Goal: Information Seeking & Learning: Learn about a topic

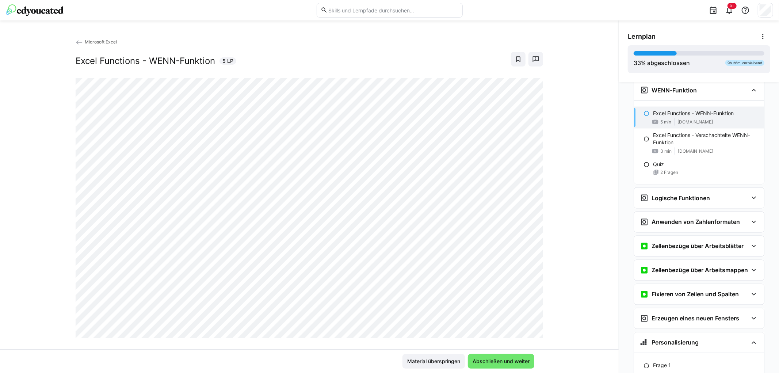
scroll to position [1032, 0]
click at [483, 362] on span "Abschließen und weiter" at bounding box center [501, 361] width 59 height 7
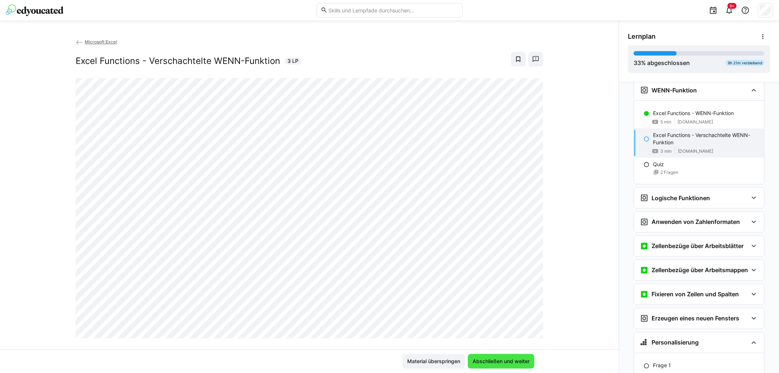
click at [499, 358] on span "Abschließen und weiter" at bounding box center [501, 361] width 59 height 7
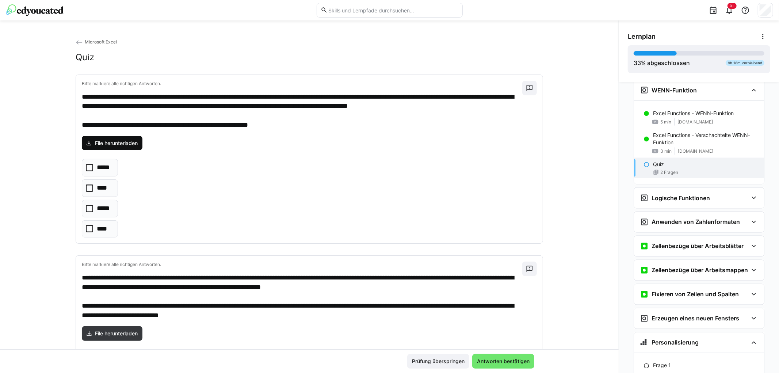
click at [105, 141] on span "File herunterladen" at bounding box center [116, 143] width 45 height 7
drag, startPoint x: 85, startPoint y: 209, endPoint x: 93, endPoint y: 207, distance: 8.7
click at [86, 209] on icon at bounding box center [89, 208] width 7 height 7
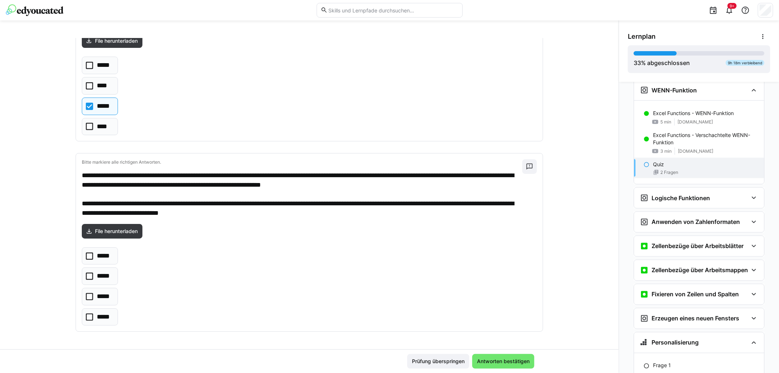
click at [86, 276] on icon at bounding box center [89, 276] width 7 height 7
click at [201, 271] on div "***** ***** ***** *****" at bounding box center [309, 286] width 455 height 79
click at [514, 364] on span "Antworten bestätigen" at bounding box center [503, 361] width 55 height 7
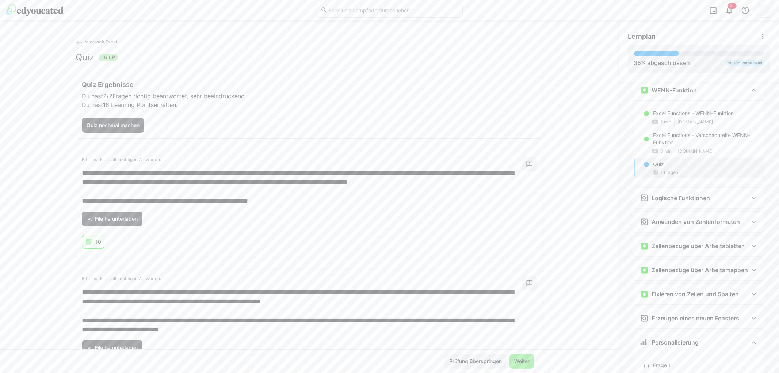
scroll to position [56, 0]
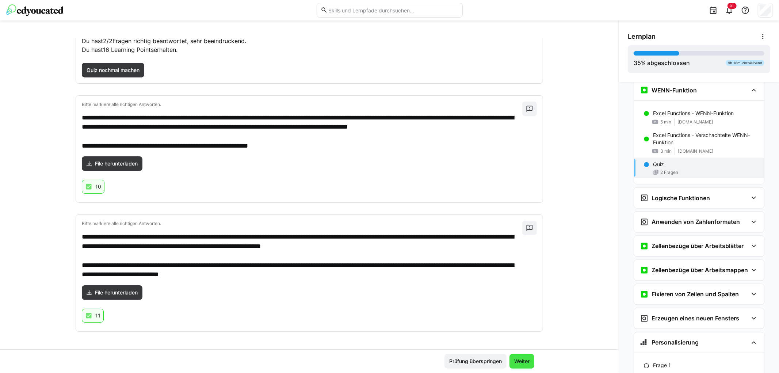
click at [520, 361] on span "Weiter" at bounding box center [522, 361] width 18 height 7
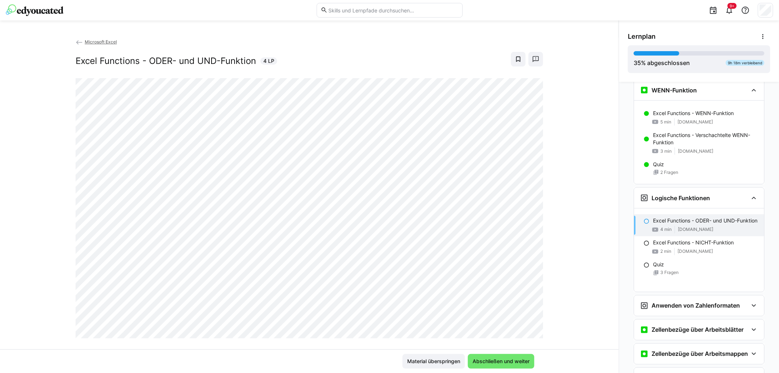
scroll to position [1134, 0]
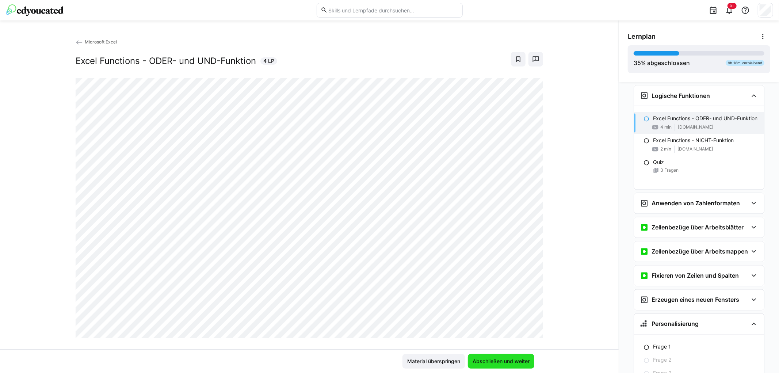
click at [501, 360] on span "Abschließen und weiter" at bounding box center [501, 361] width 59 height 7
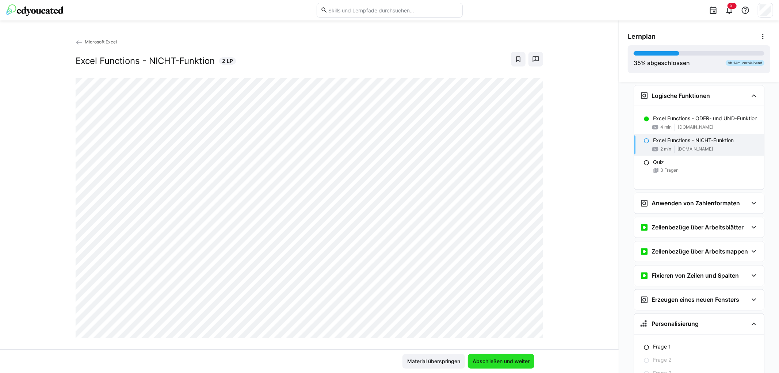
click at [493, 359] on span "Abschließen und weiter" at bounding box center [501, 361] width 59 height 7
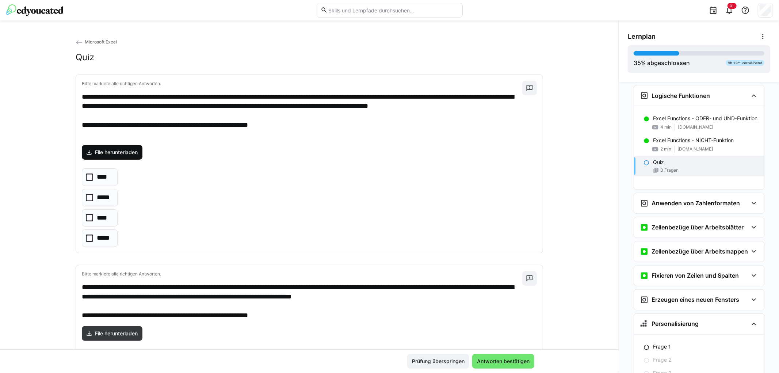
click at [117, 151] on span "File herunterladen" at bounding box center [116, 152] width 45 height 7
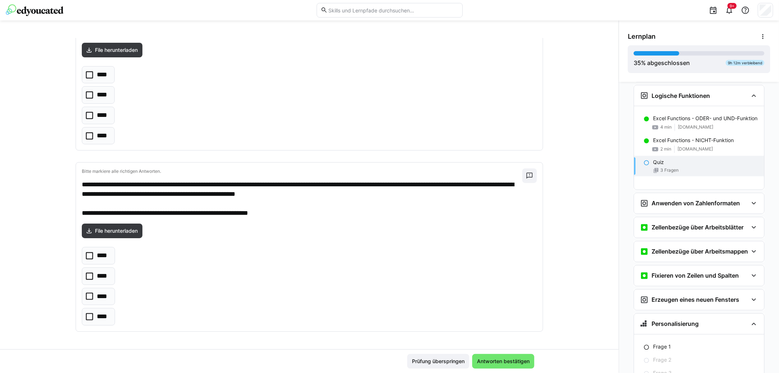
scroll to position [284, 0]
click at [202, 121] on div "**** **** **** ****" at bounding box center [309, 105] width 455 height 79
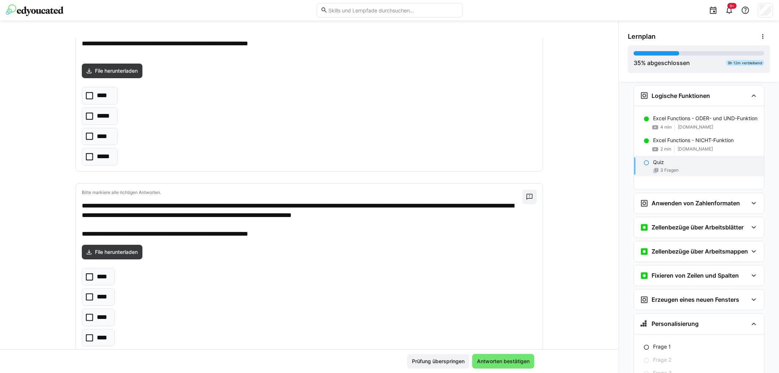
scroll to position [41, 0]
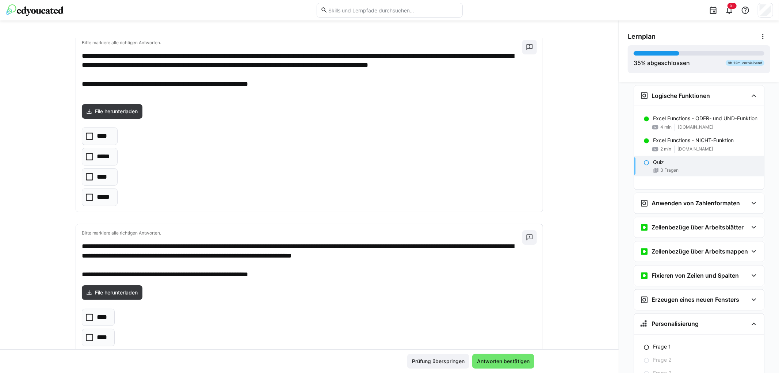
click at [86, 178] on icon at bounding box center [89, 176] width 7 height 7
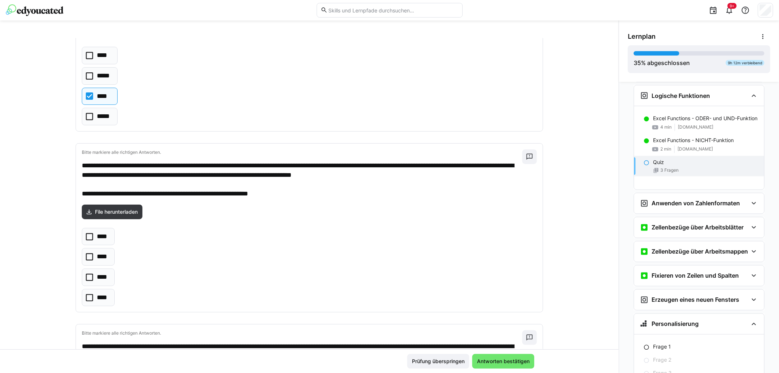
scroll to position [162, 0]
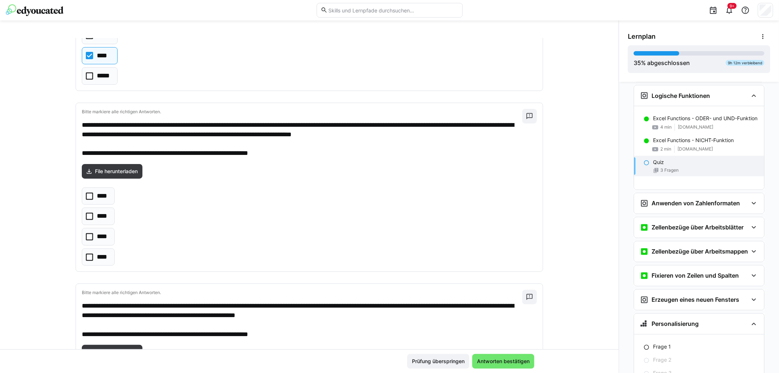
click at [86, 217] on icon at bounding box center [89, 216] width 7 height 7
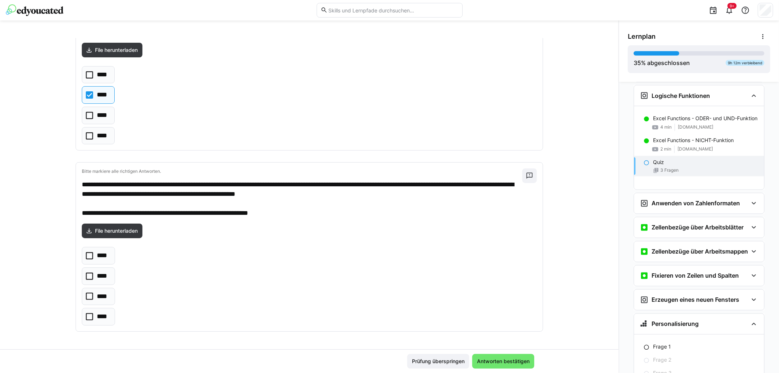
click at [86, 276] on icon at bounding box center [89, 276] width 7 height 7
click at [508, 362] on span "Antworten bestätigen" at bounding box center [503, 361] width 55 height 7
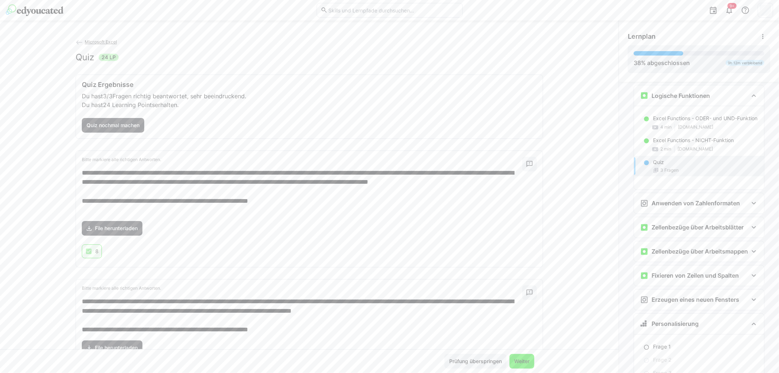
click at [526, 360] on span "Weiter" at bounding box center [522, 361] width 18 height 7
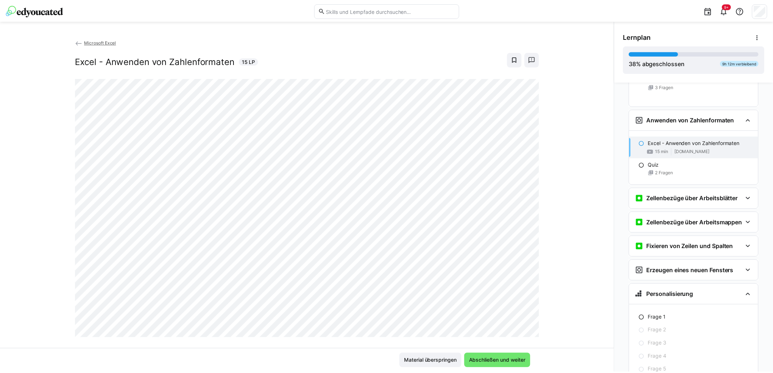
scroll to position [12, 0]
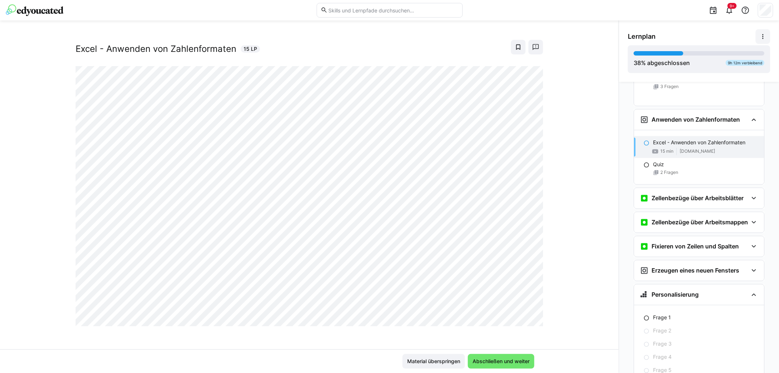
click at [765, 40] on span at bounding box center [763, 36] width 15 height 15
click at [565, 259] on div "Microsoft Excel Excel - Anwenden von Zahlenformaten 15 LP" at bounding box center [309, 193] width 619 height 311
click at [431, 362] on span "Material überspringen" at bounding box center [433, 361] width 55 height 7
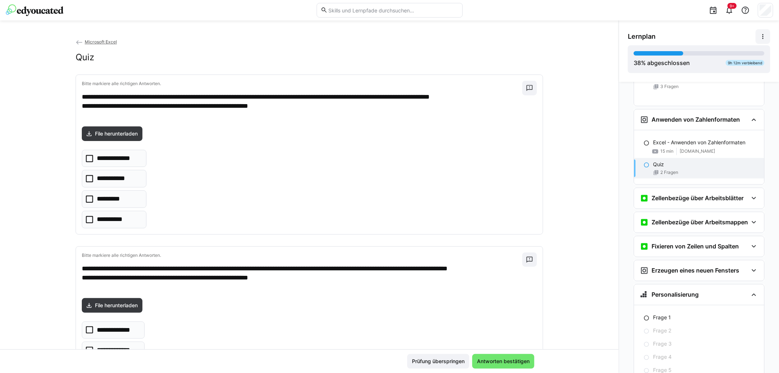
click at [56, 5] on img at bounding box center [35, 10] width 58 height 12
